Goal: Navigation & Orientation: Go to known website

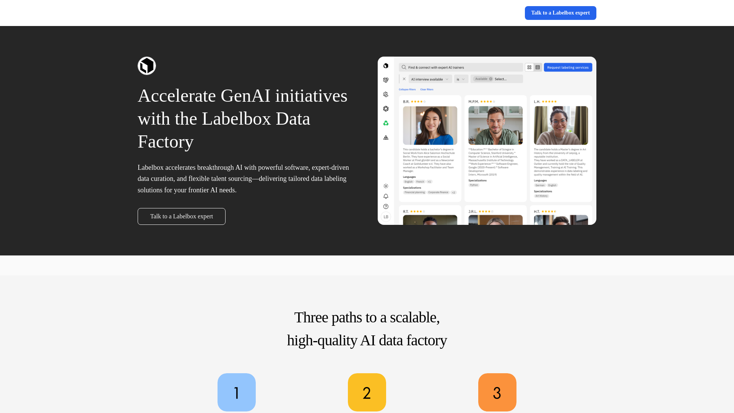
scroll to position [371, 0]
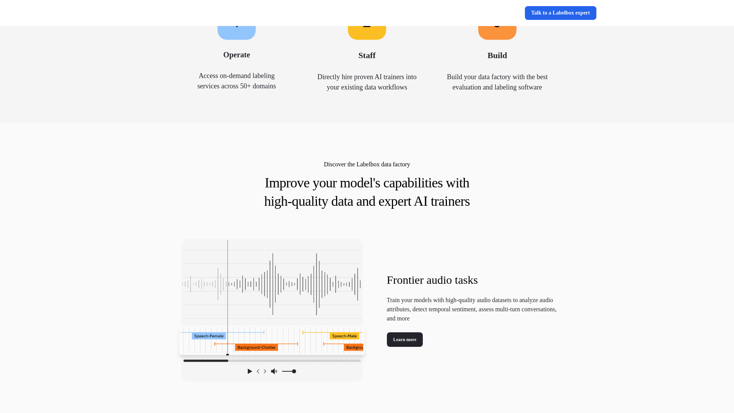
scroll to position [1851, 0]
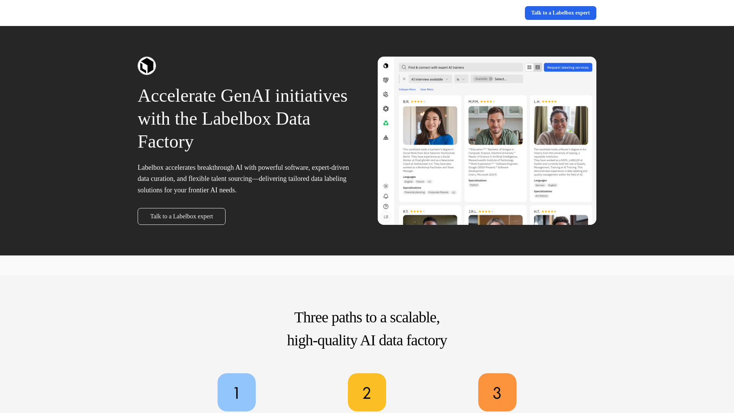
scroll to position [1851, 0]
